Goal: Information Seeking & Learning: Learn about a topic

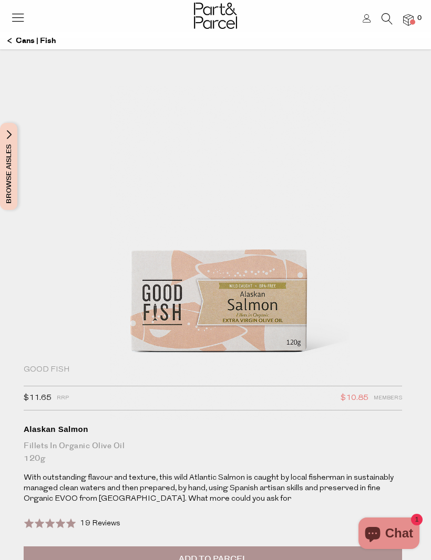
click at [45, 367] on div "Good Fish" at bounding box center [213, 370] width 378 height 11
click at [40, 381] on div "Good Fish $11.65 RRP $10.85 Members Available: In Stock Alaskan Salmon Fillets …" at bounding box center [231, 471] width 415 height 213
click at [38, 381] on div "Good Fish $11.65 RRP $10.85 Members Available: In Stock Alaskan Salmon Fillets …" at bounding box center [231, 471] width 415 height 213
click at [385, 14] on icon at bounding box center [386, 19] width 11 height 12
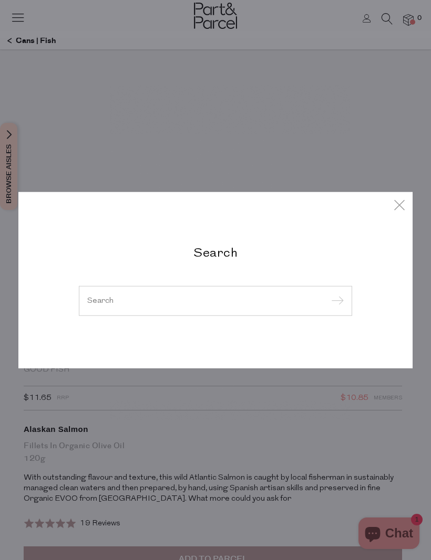
click at [273, 300] on input "search" at bounding box center [215, 301] width 256 height 8
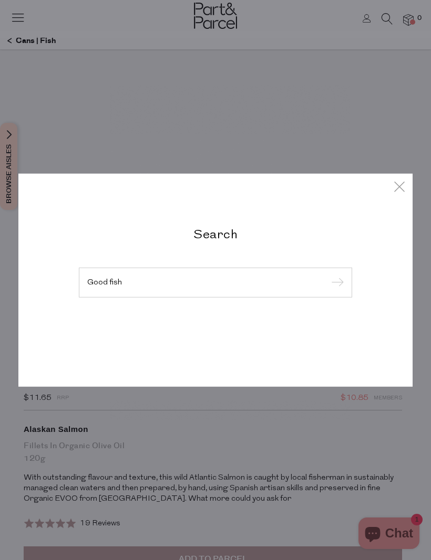
type input "Good fish"
click at [335, 283] on input "submit" at bounding box center [336, 283] width 16 height 16
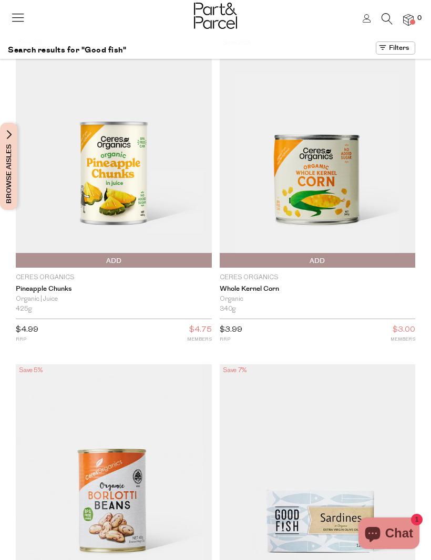
click at [216, 28] on img at bounding box center [215, 16] width 43 height 26
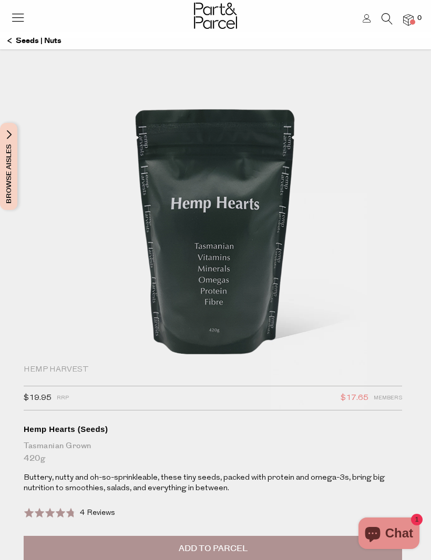
click at [17, 12] on icon at bounding box center [18, 17] width 15 height 15
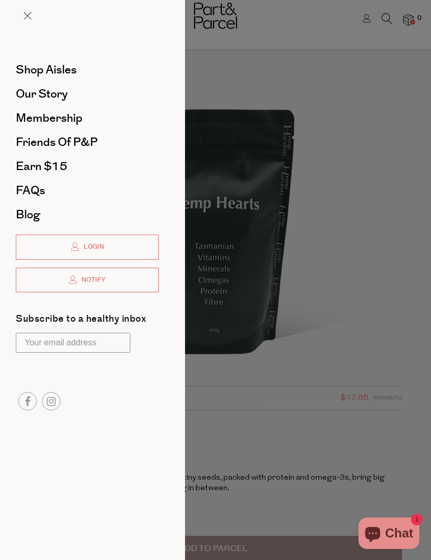
click at [26, 68] on span "Shop Aisles" at bounding box center [46, 69] width 61 height 17
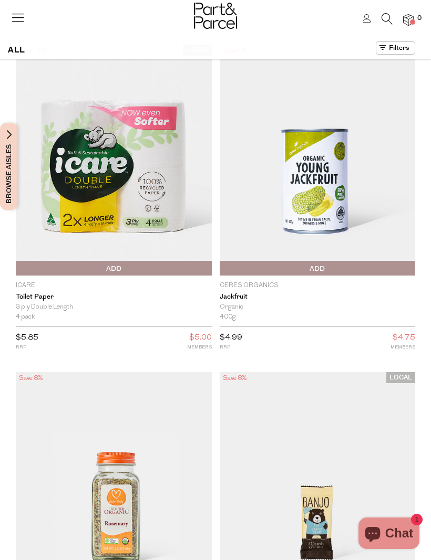
click at [406, 47] on button at bounding box center [394, 47] width 39 height 13
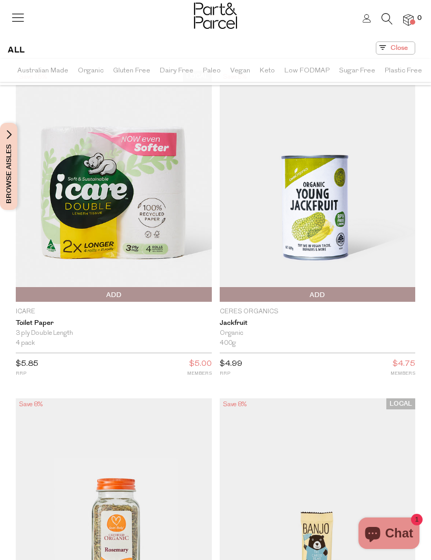
click at [409, 45] on button at bounding box center [394, 47] width 39 height 13
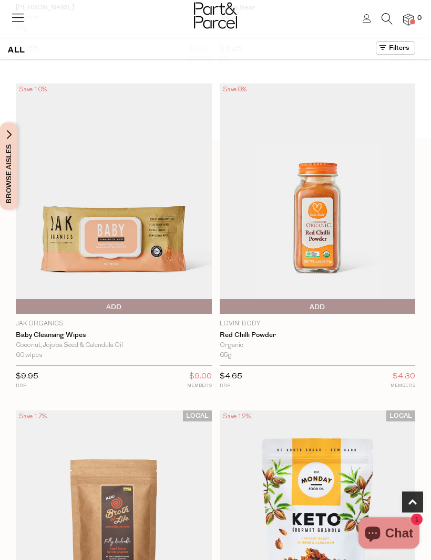
scroll to position [616, 0]
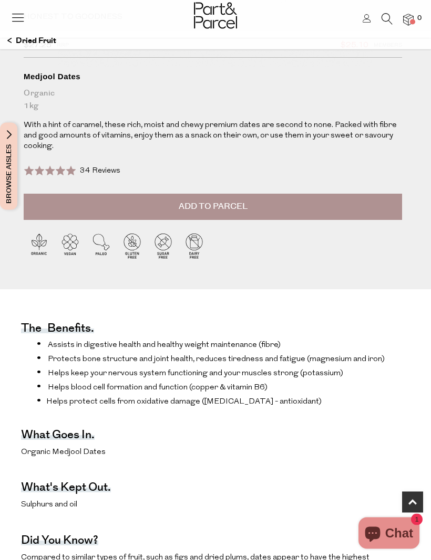
scroll to position [591, 0]
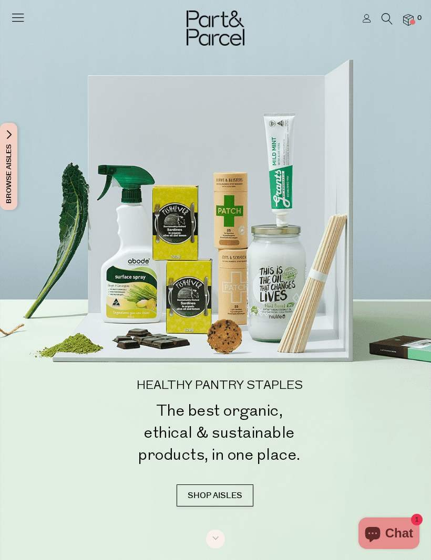
click at [16, 15] on icon at bounding box center [18, 17] width 15 height 15
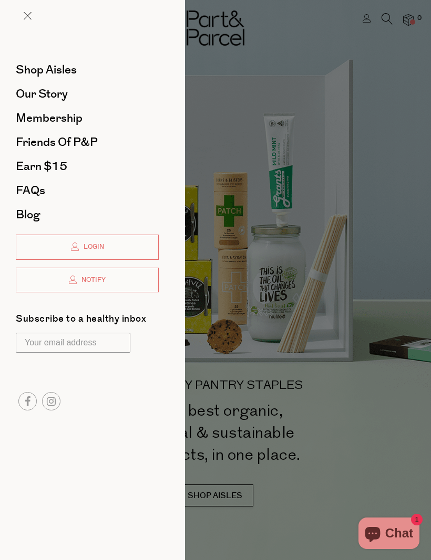
click at [25, 71] on span "Shop Aisles" at bounding box center [46, 69] width 61 height 17
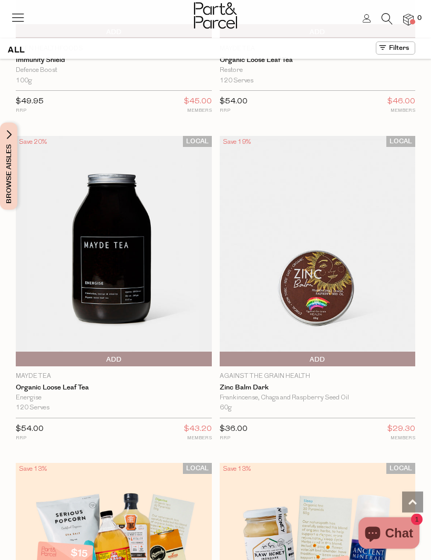
scroll to position [6869, 0]
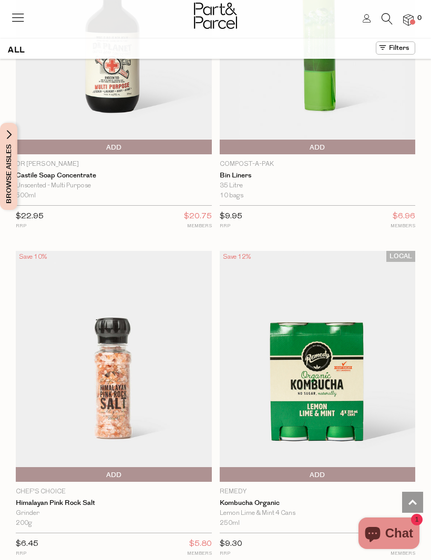
scroll to position [13300, 0]
